Goal: Task Accomplishment & Management: Use online tool/utility

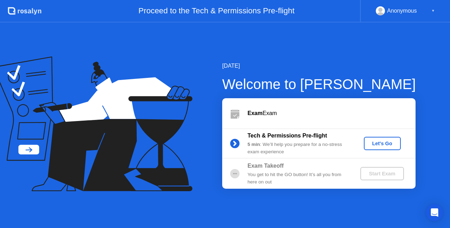
click at [388, 143] on div "Let's Go" at bounding box center [381, 144] width 31 height 6
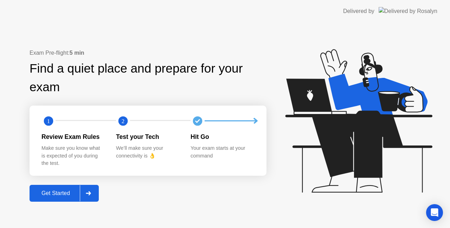
click at [94, 196] on div at bounding box center [88, 193] width 17 height 16
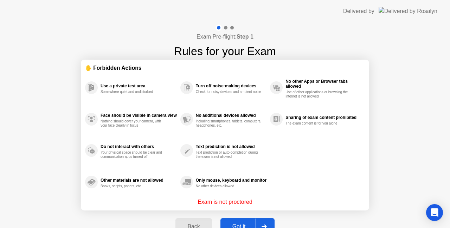
click at [261, 221] on div at bounding box center [263, 227] width 17 height 16
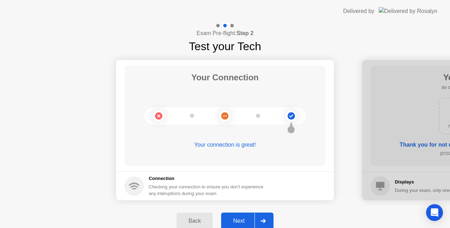
click at [261, 221] on icon at bounding box center [262, 221] width 5 height 4
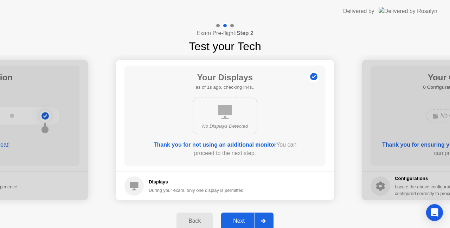
click at [261, 221] on icon at bounding box center [262, 221] width 5 height 4
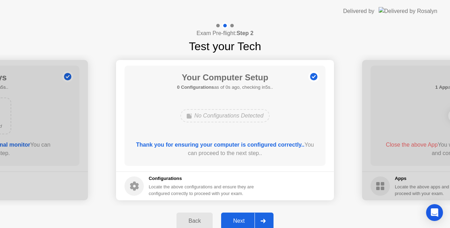
click at [261, 221] on icon at bounding box center [262, 221] width 5 height 4
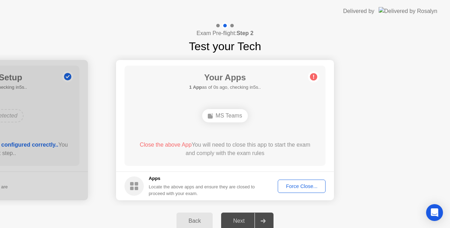
click at [296, 189] on div "Force Close..." at bounding box center [301, 187] width 43 height 6
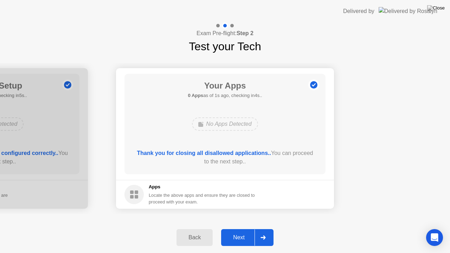
click at [267, 228] on div at bounding box center [262, 237] width 17 height 16
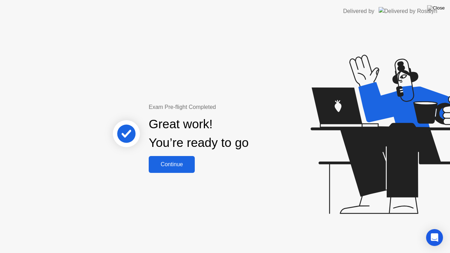
click at [186, 170] on button "Continue" at bounding box center [172, 164] width 46 height 17
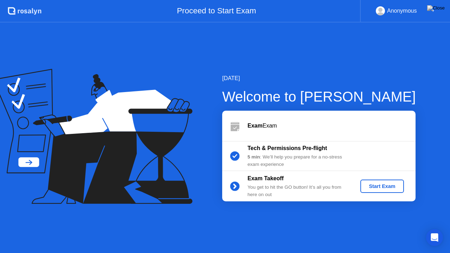
click at [367, 188] on div "Start Exam" at bounding box center [382, 186] width 38 height 6
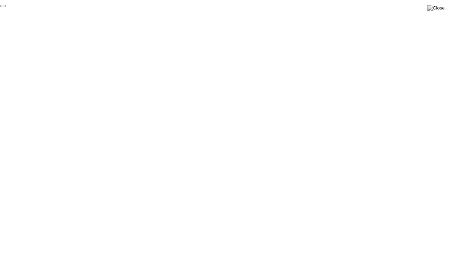
click div "End Proctoring Session"
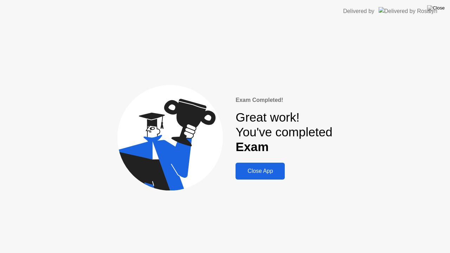
click at [276, 179] on button "Close App" at bounding box center [259, 171] width 49 height 17
